Goal: Task Accomplishment & Management: Manage account settings

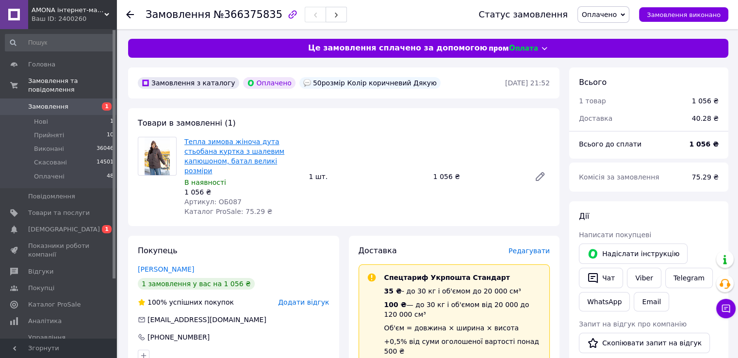
click at [241, 143] on link "Тепла зимова жіноча дута стьобана куртка з шалевим капюшоном, батал великі розм…" at bounding box center [234, 156] width 100 height 37
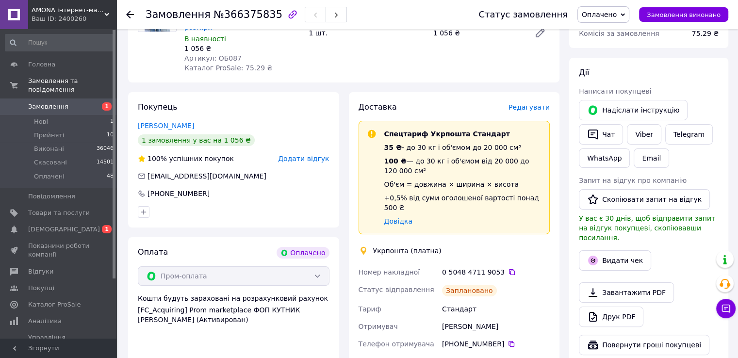
scroll to position [243, 0]
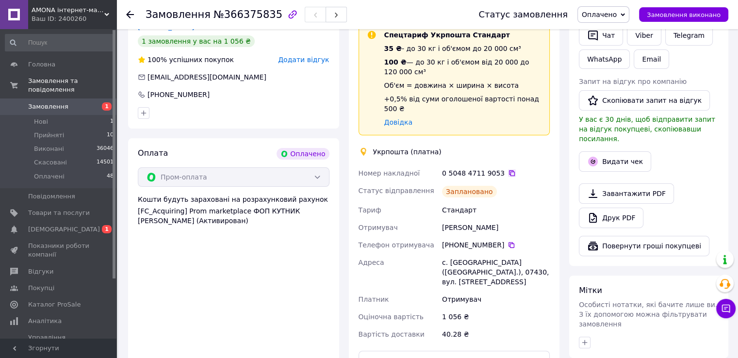
click at [508, 169] on icon at bounding box center [512, 173] width 8 height 8
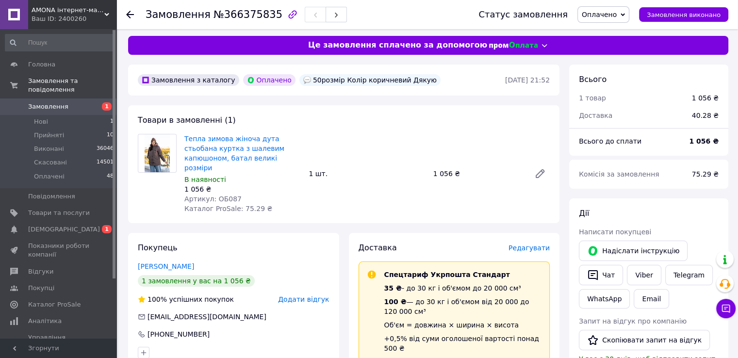
scroll to position [0, 0]
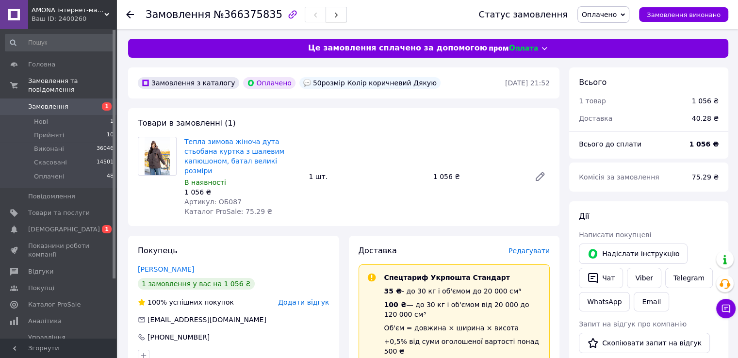
click at [326, 11] on button "button" at bounding box center [336, 15] width 21 height 16
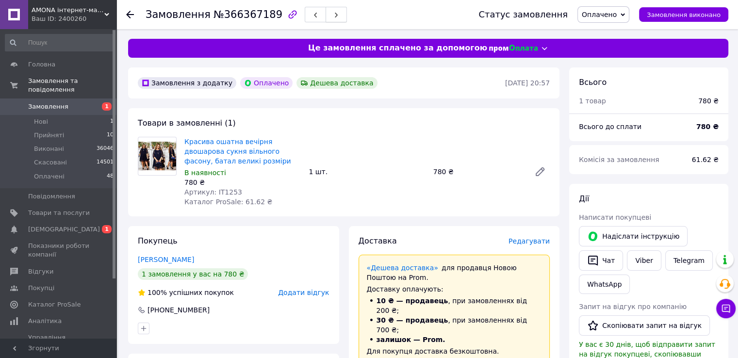
click at [326, 12] on button "button" at bounding box center [336, 15] width 21 height 16
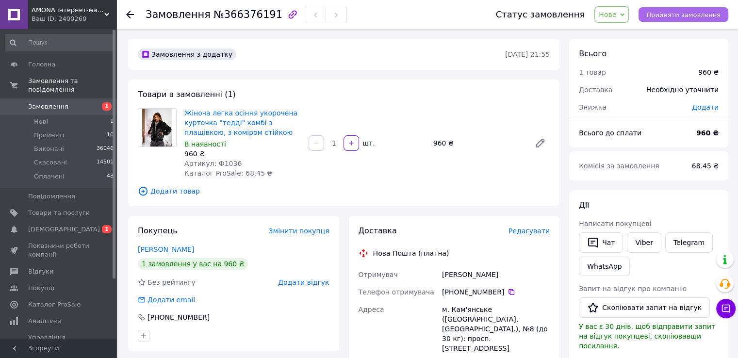
click at [700, 16] on span "Прийняти замовлення" at bounding box center [684, 14] width 74 height 7
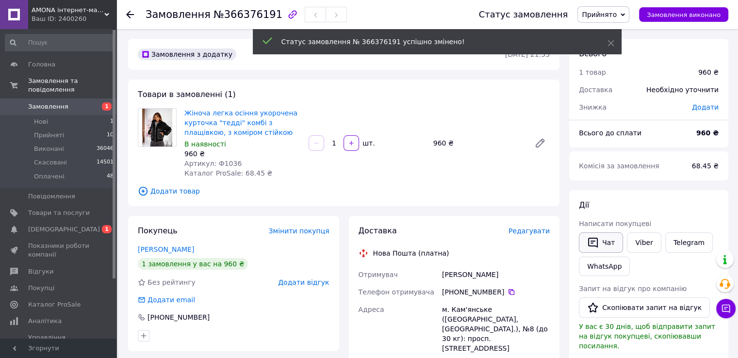
click at [606, 244] on button "Чат" at bounding box center [601, 243] width 44 height 20
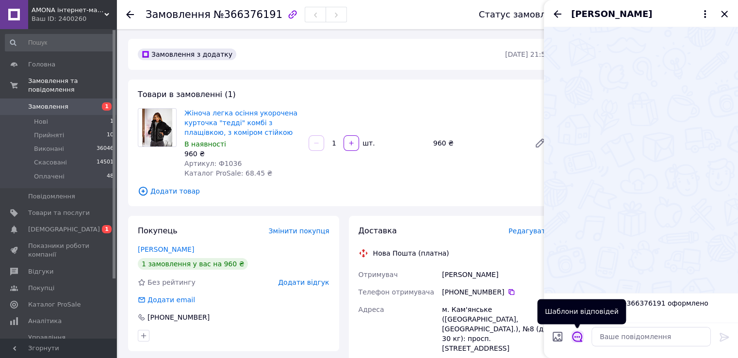
click at [575, 336] on icon "Відкрити шаблони відповідей" at bounding box center [577, 337] width 11 height 11
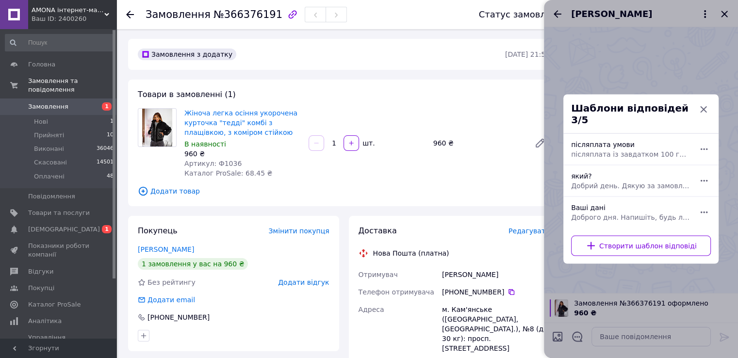
drag, startPoint x: 572, startPoint y: 184, endPoint x: 573, endPoint y: 179, distance: 5.4
click at [572, 183] on span "Добрий день. Дякую за замовлення. Який колір та розмір для Вас?" at bounding box center [630, 186] width 118 height 10
type textarea "Добрий день. Дякую за замовлення. Який колір та розмір для Вас?"
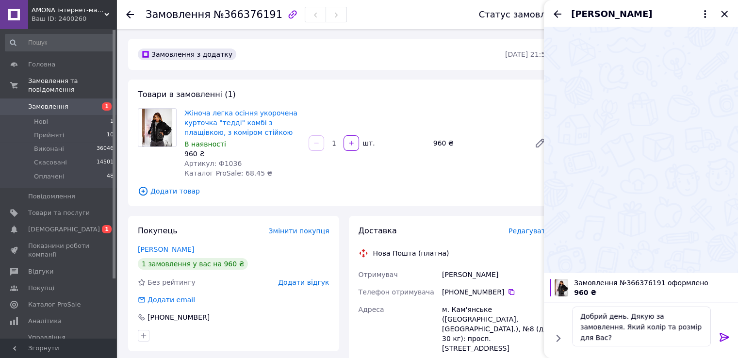
click at [726, 336] on icon at bounding box center [724, 337] width 9 height 9
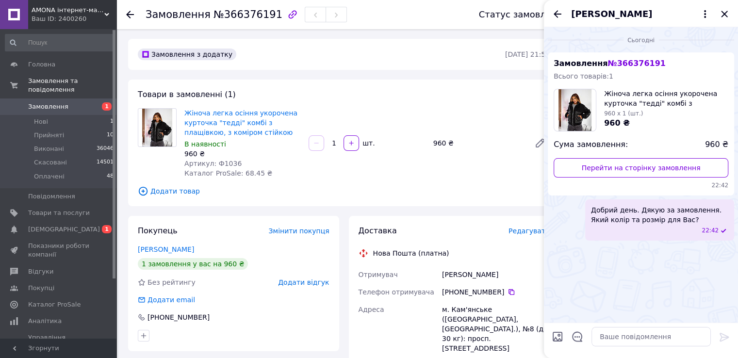
drag, startPoint x: 724, startPoint y: 17, endPoint x: 592, endPoint y: 137, distance: 178.7
click at [723, 17] on icon "Закрити" at bounding box center [725, 14] width 12 height 12
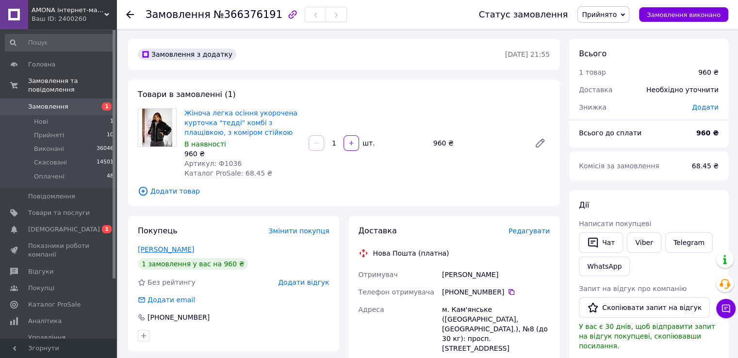
click at [169, 251] on link "[PERSON_NAME]" at bounding box center [166, 250] width 56 height 8
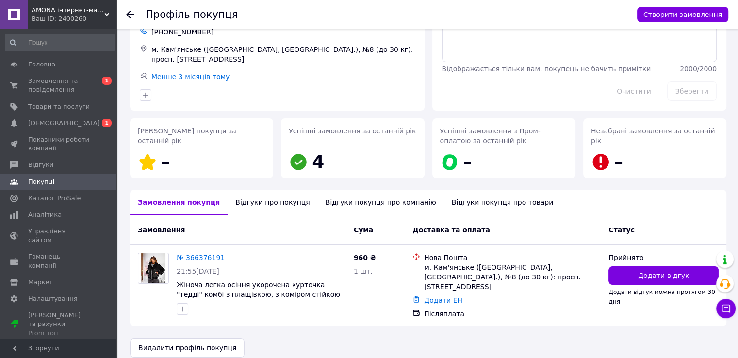
scroll to position [69, 0]
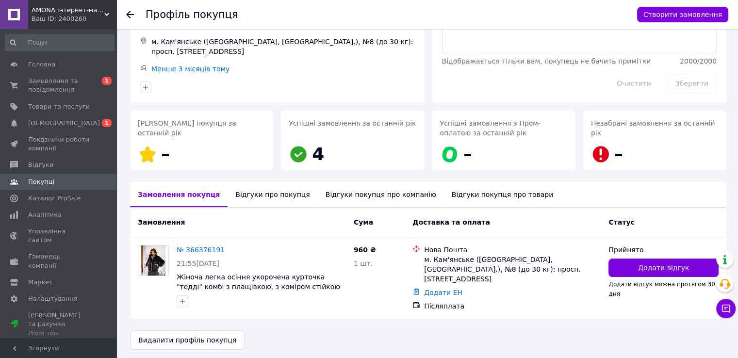
click at [272, 208] on div "Замовлення Cума Доставка та оплата Статус" at bounding box center [428, 223] width 597 height 30
click at [262, 193] on div "Відгуки про покупця" at bounding box center [273, 194] width 90 height 25
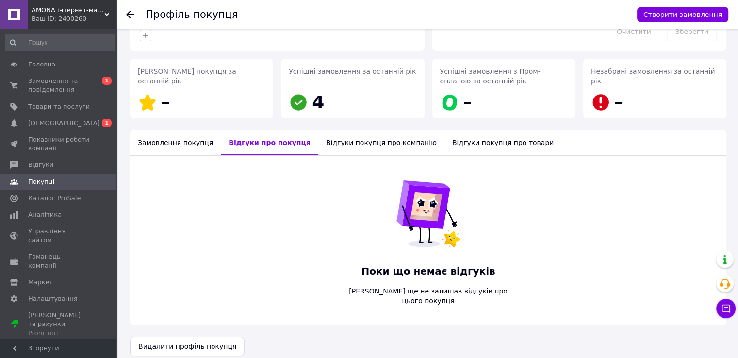
click at [161, 144] on div "Замовлення покупця" at bounding box center [175, 142] width 91 height 25
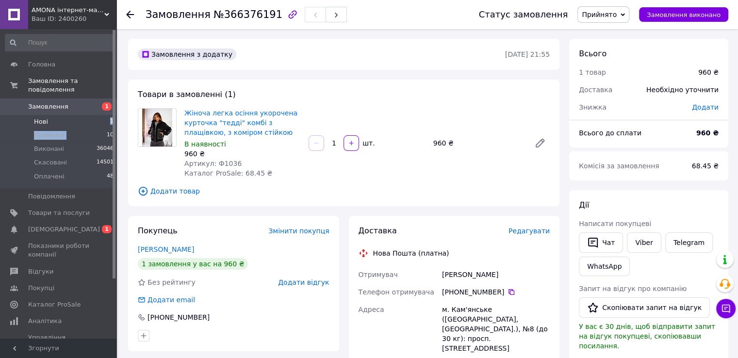
drag, startPoint x: 93, startPoint y: 124, endPoint x: 92, endPoint y: 114, distance: 10.8
click at [92, 115] on ul "Нові 1 Прийняті 10 Виконані 36046 Скасовані 14501 Оплачені 48" at bounding box center [59, 151] width 119 height 73
click at [92, 115] on li "Нові 1" at bounding box center [59, 122] width 119 height 14
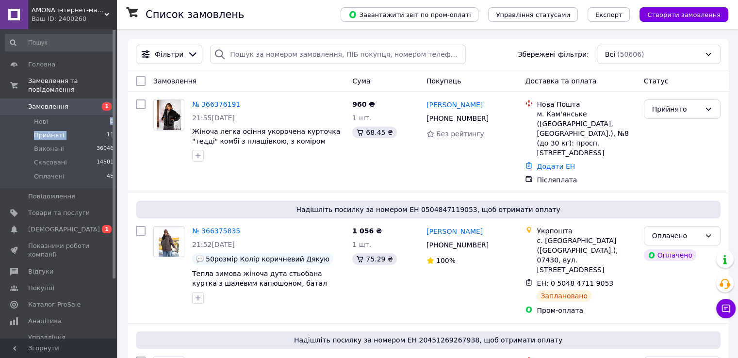
drag, startPoint x: 89, startPoint y: 116, endPoint x: 87, endPoint y: 128, distance: 12.8
click at [87, 129] on ul "Нові 0 Прийняті 11 Виконані 36046 Скасовані 14501 Оплачені 48" at bounding box center [59, 151] width 119 height 73
click at [85, 129] on li "Прийняті 11" at bounding box center [59, 136] width 119 height 14
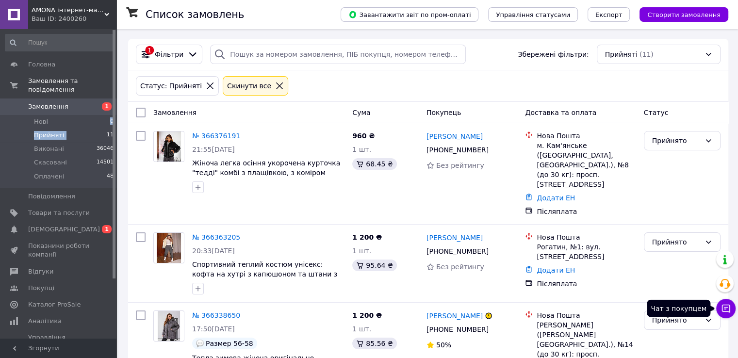
click at [722, 314] on button "Чат з покупцем" at bounding box center [725, 308] width 19 height 19
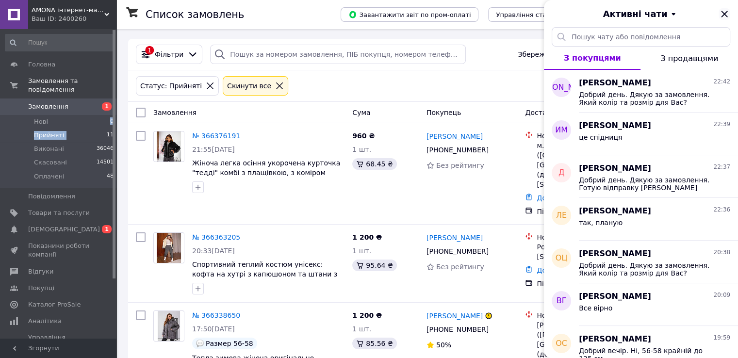
click at [724, 10] on icon "Закрити" at bounding box center [725, 14] width 12 height 12
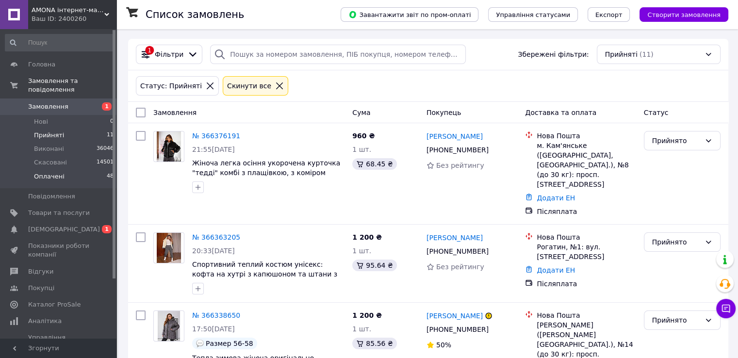
click at [106, 172] on li "Оплачені 48" at bounding box center [59, 179] width 119 height 18
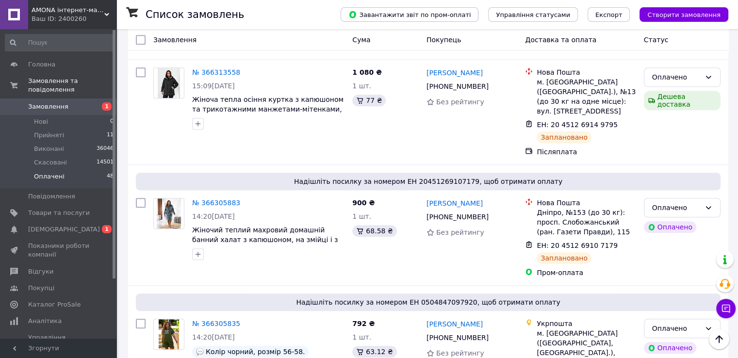
scroll to position [680, 0]
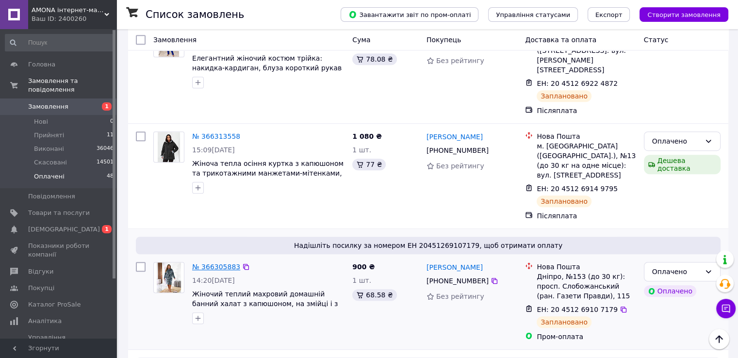
click at [203, 263] on link "№ 366305883" at bounding box center [216, 267] width 48 height 8
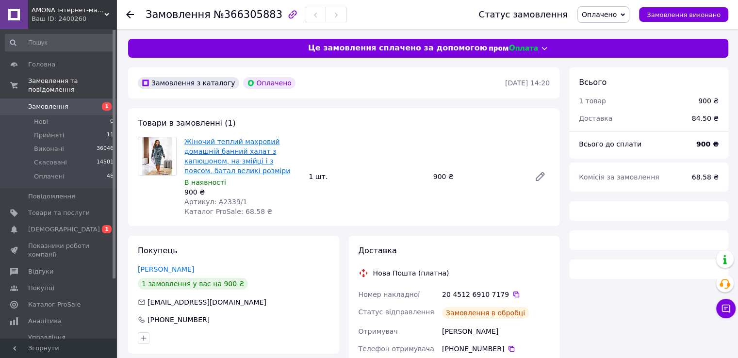
click at [212, 152] on link "Жіночий теплий махровий домашній банний халат з капюшоном, на змійці і з поясом…" at bounding box center [237, 156] width 106 height 37
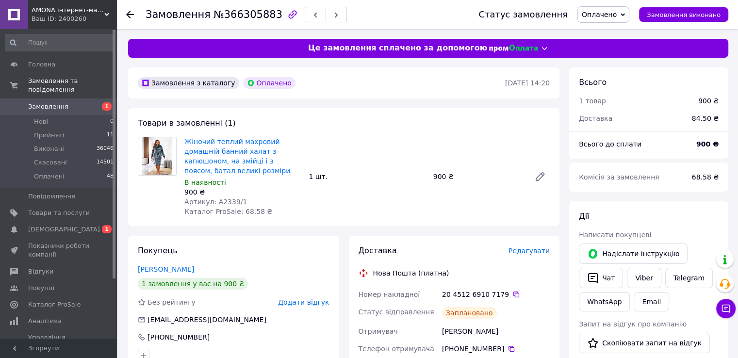
click at [58, 102] on span "Замовлення" at bounding box center [48, 106] width 40 height 9
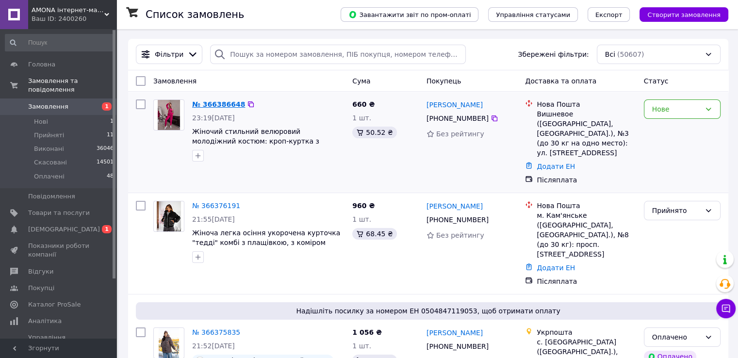
click at [206, 103] on link "№ 366386648" at bounding box center [218, 104] width 53 height 8
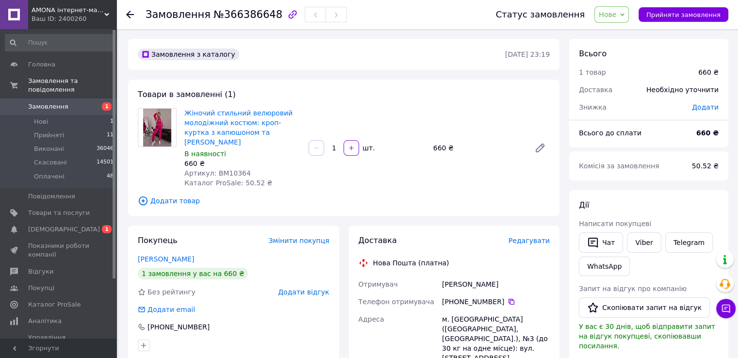
click at [683, 13] on span "Прийняти замовлення" at bounding box center [684, 14] width 74 height 7
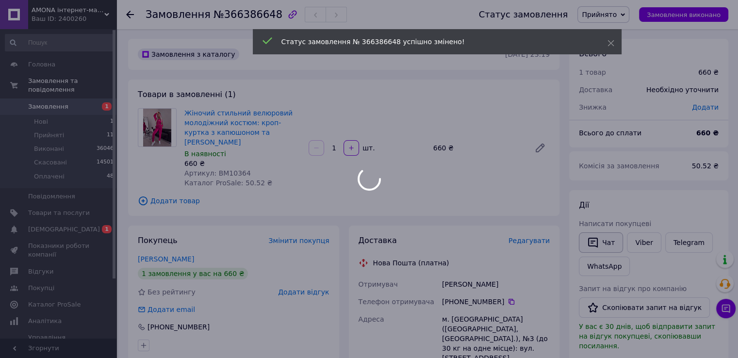
click at [612, 243] on button "Чат" at bounding box center [601, 243] width 44 height 20
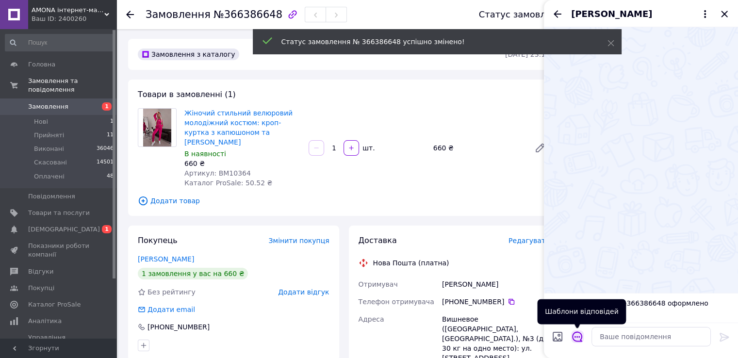
click at [578, 334] on icon "Відкрити шаблони відповідей" at bounding box center [577, 337] width 11 height 11
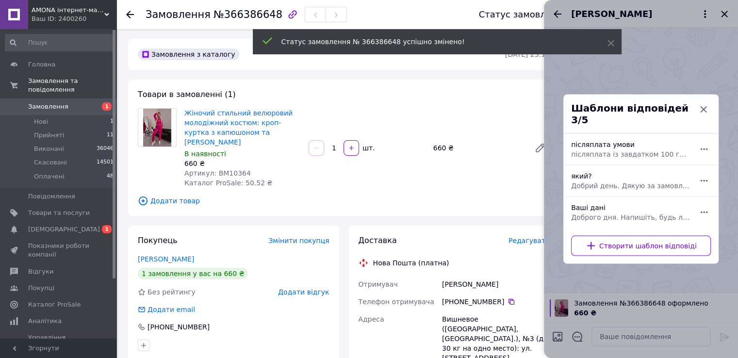
drag, startPoint x: 627, startPoint y: 176, endPoint x: 663, endPoint y: 212, distance: 50.8
click at [628, 181] on span "Добрий день. Дякую за замовлення. Який колір та розмір для Вас?" at bounding box center [630, 186] width 118 height 10
type textarea "Добрий день. Дякую за замовлення. Який колір та розмір для Вас?"
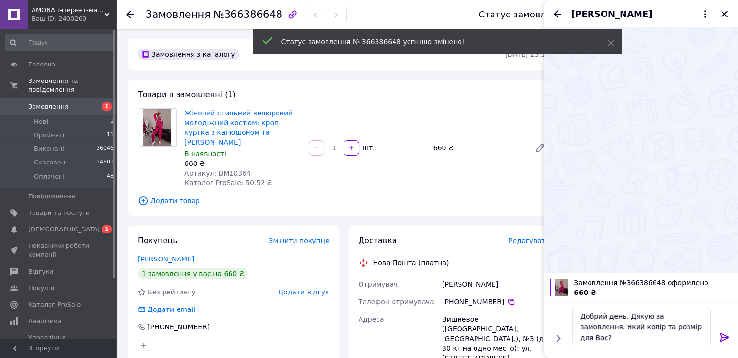
click at [717, 337] on div at bounding box center [724, 339] width 19 height 23
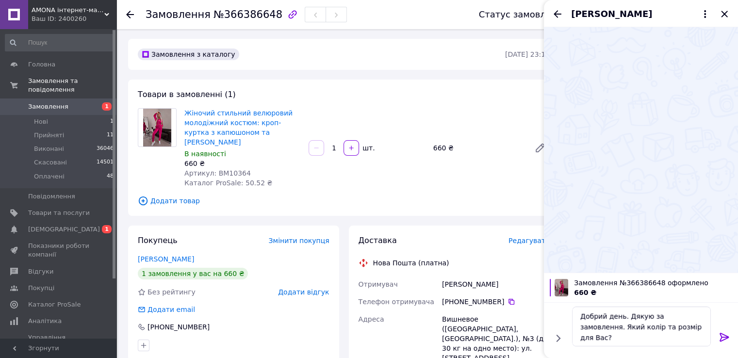
click at [724, 336] on icon at bounding box center [724, 337] width 9 height 9
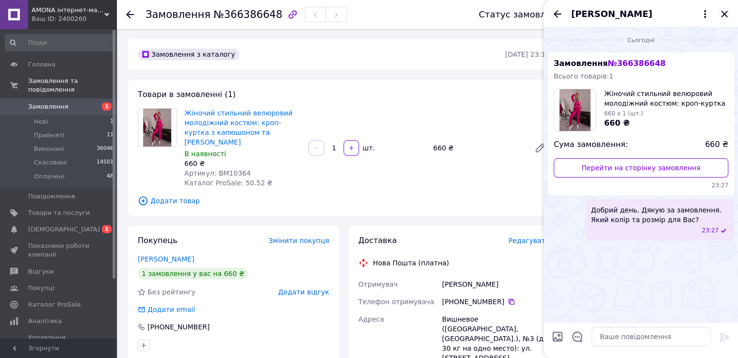
click at [726, 10] on icon "Закрити" at bounding box center [725, 14] width 12 height 12
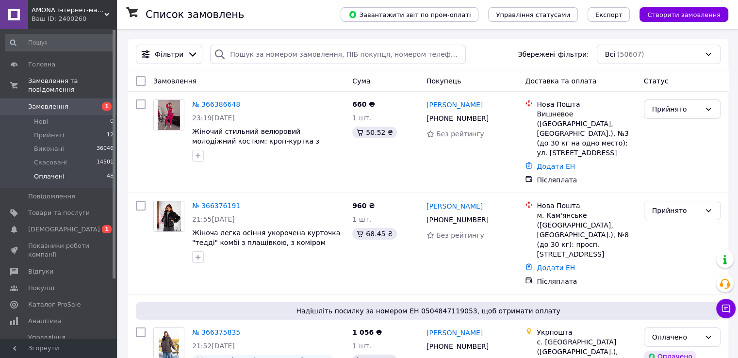
click at [81, 170] on li "Оплачені 48" at bounding box center [59, 179] width 119 height 18
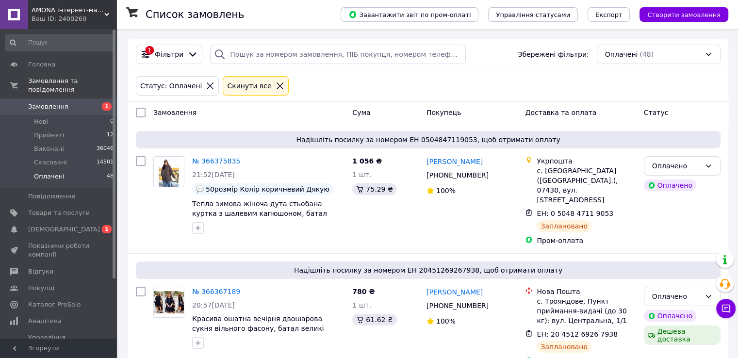
scroll to position [2818, 0]
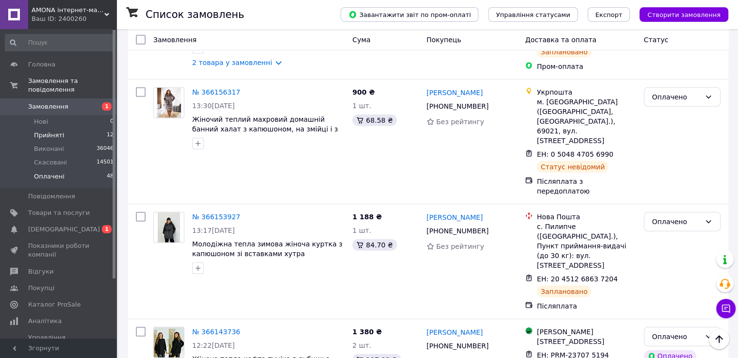
click at [27, 129] on li "Прийняті 12" at bounding box center [59, 136] width 119 height 14
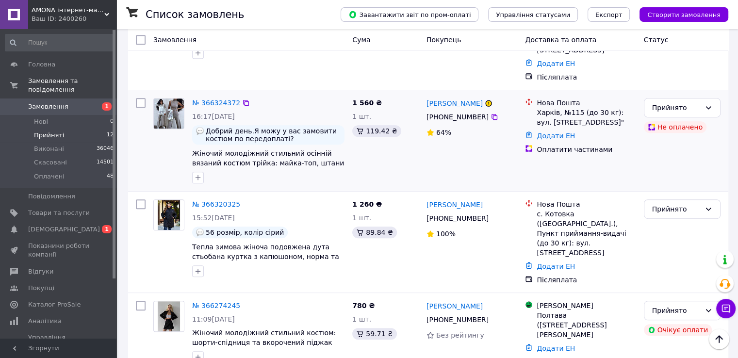
scroll to position [561, 0]
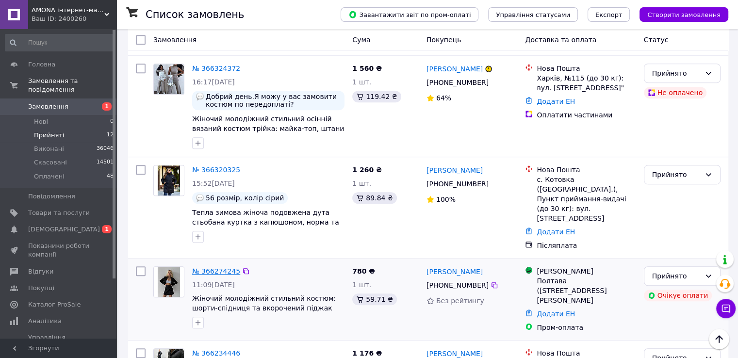
click at [206, 267] on link "№ 366274245" at bounding box center [216, 271] width 48 height 8
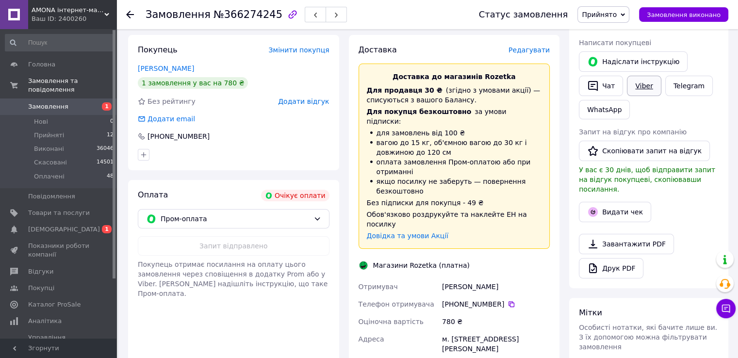
scroll to position [194, 0]
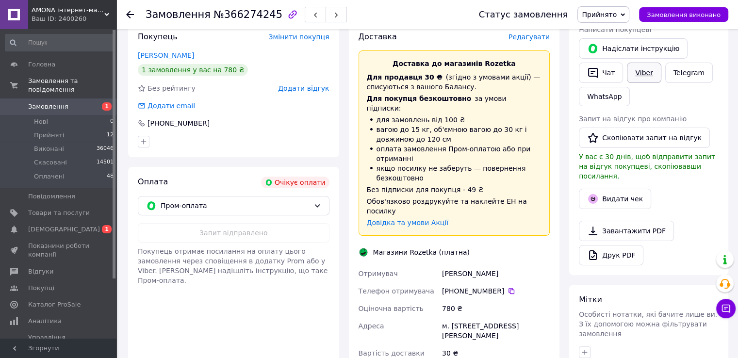
click at [633, 71] on link "Viber" at bounding box center [644, 73] width 34 height 20
click at [64, 129] on li "Прийняті 12" at bounding box center [59, 136] width 119 height 14
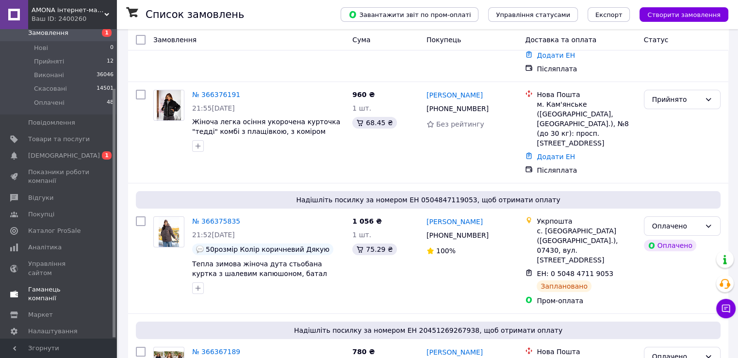
scroll to position [146, 0]
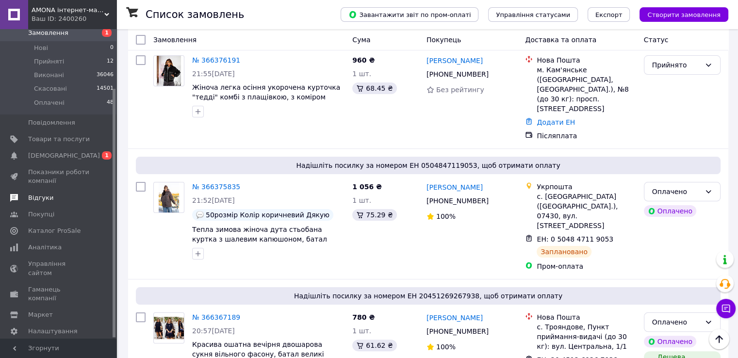
click at [40, 194] on span "Відгуки" at bounding box center [40, 198] width 25 height 9
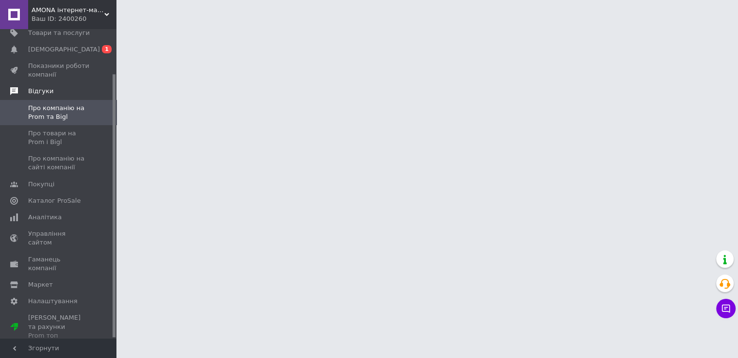
scroll to position [52, 0]
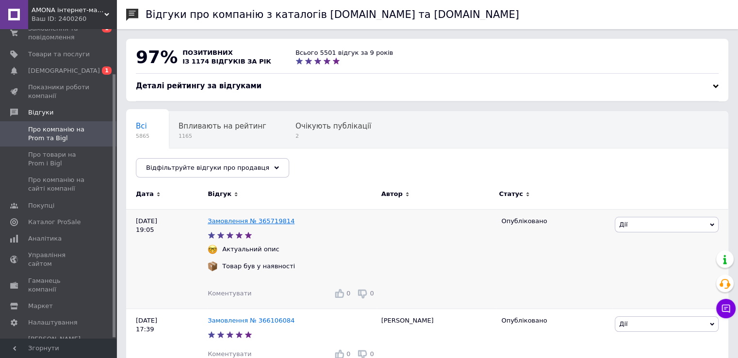
click at [240, 219] on link "Замовлення № 365719814" at bounding box center [251, 220] width 87 height 7
